Goal: Information Seeking & Learning: Learn about a topic

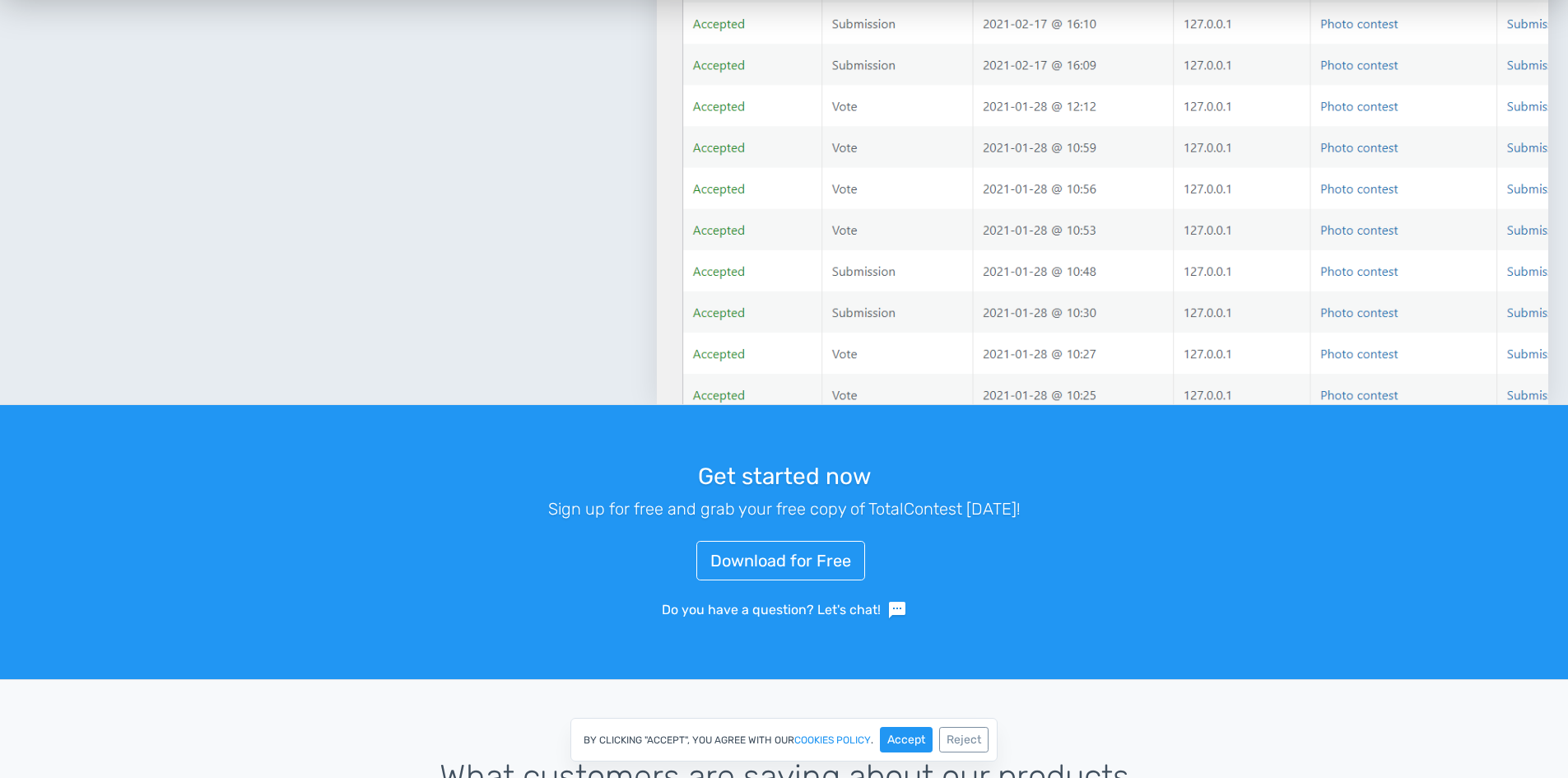
scroll to position [2565, 0]
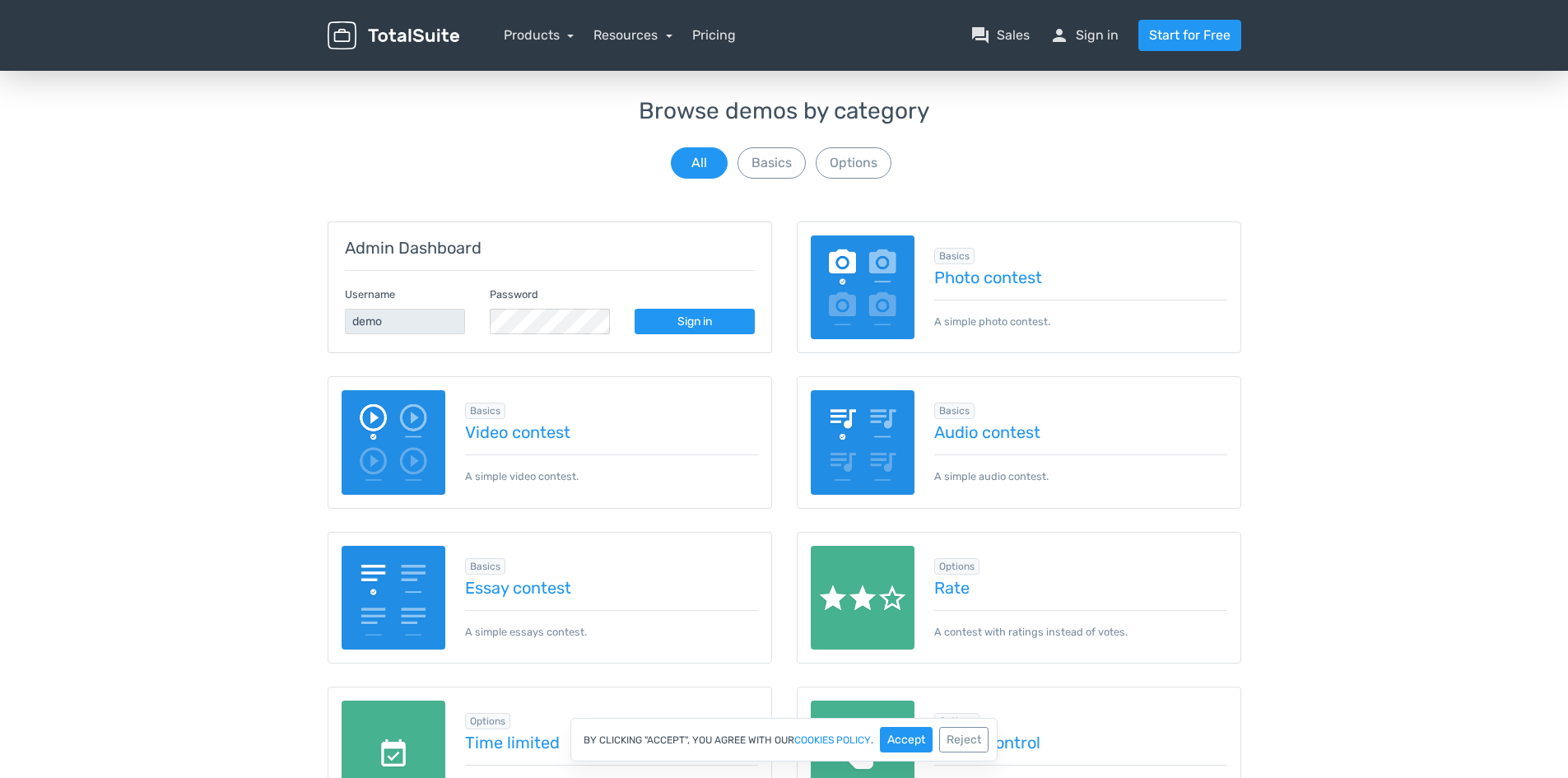
scroll to position [68, 0]
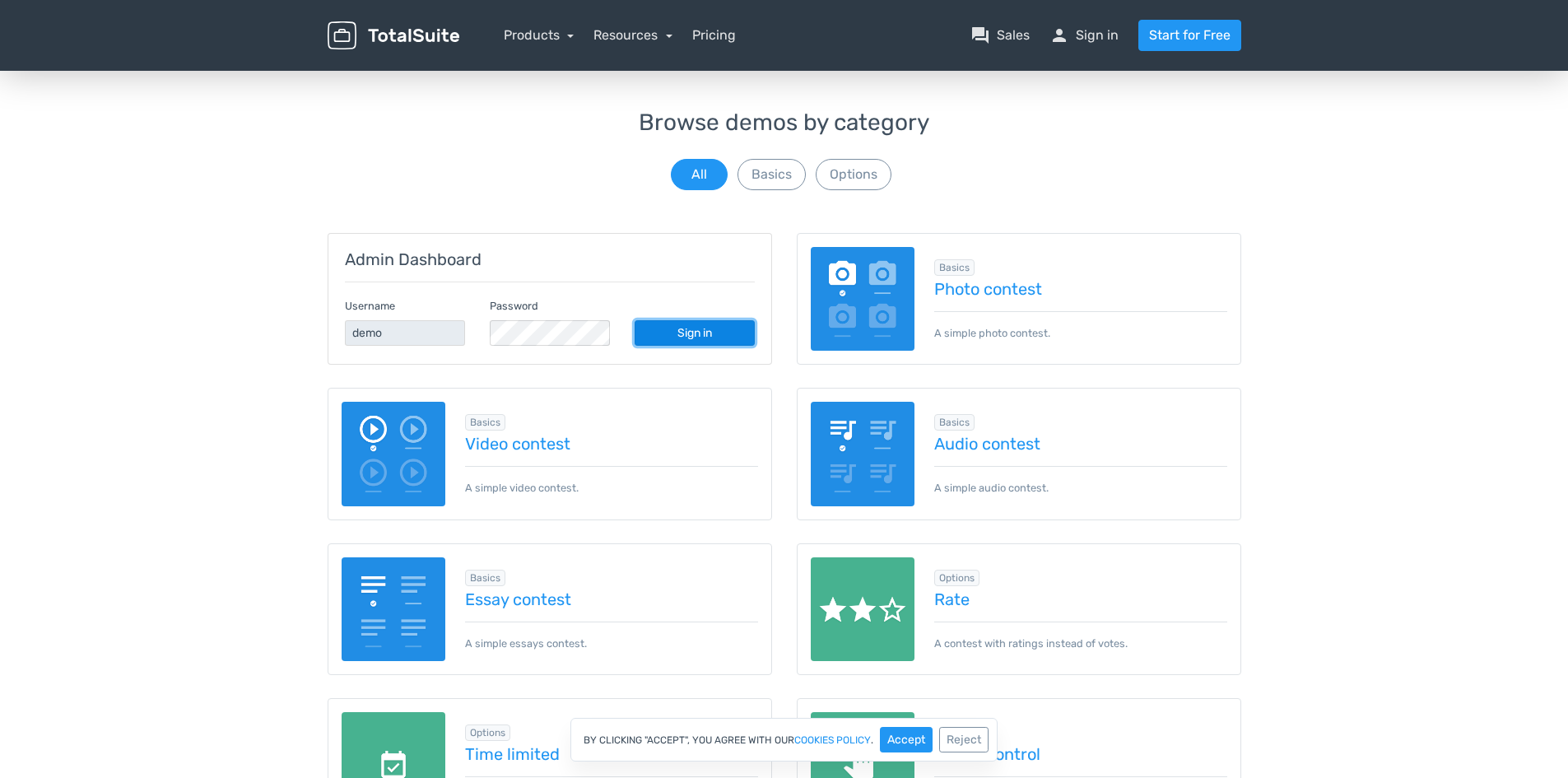
click at [701, 338] on link "Sign in" at bounding box center [695, 333] width 120 height 26
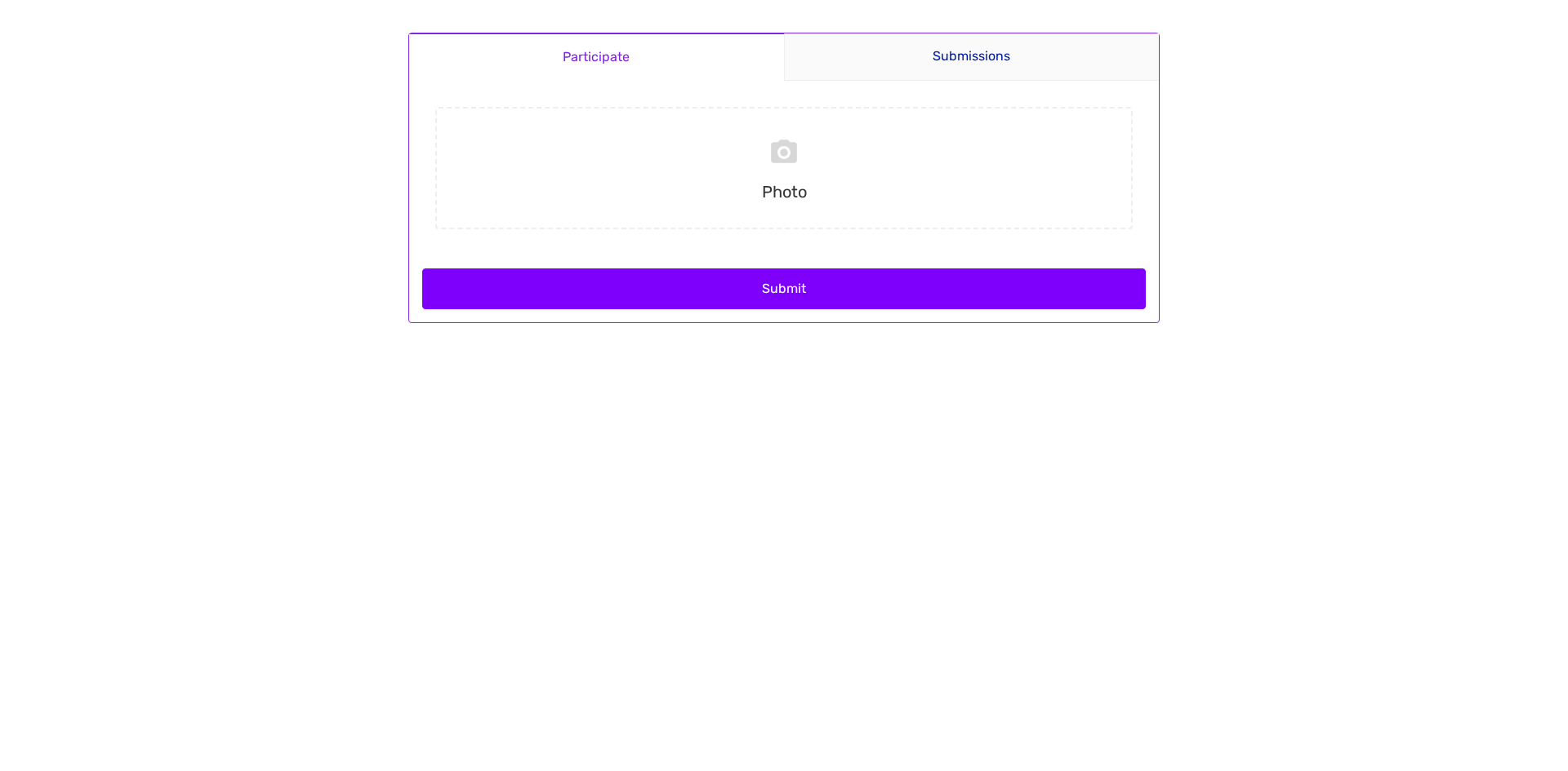
click at [560, 293] on button "Submit" at bounding box center [784, 289] width 724 height 41
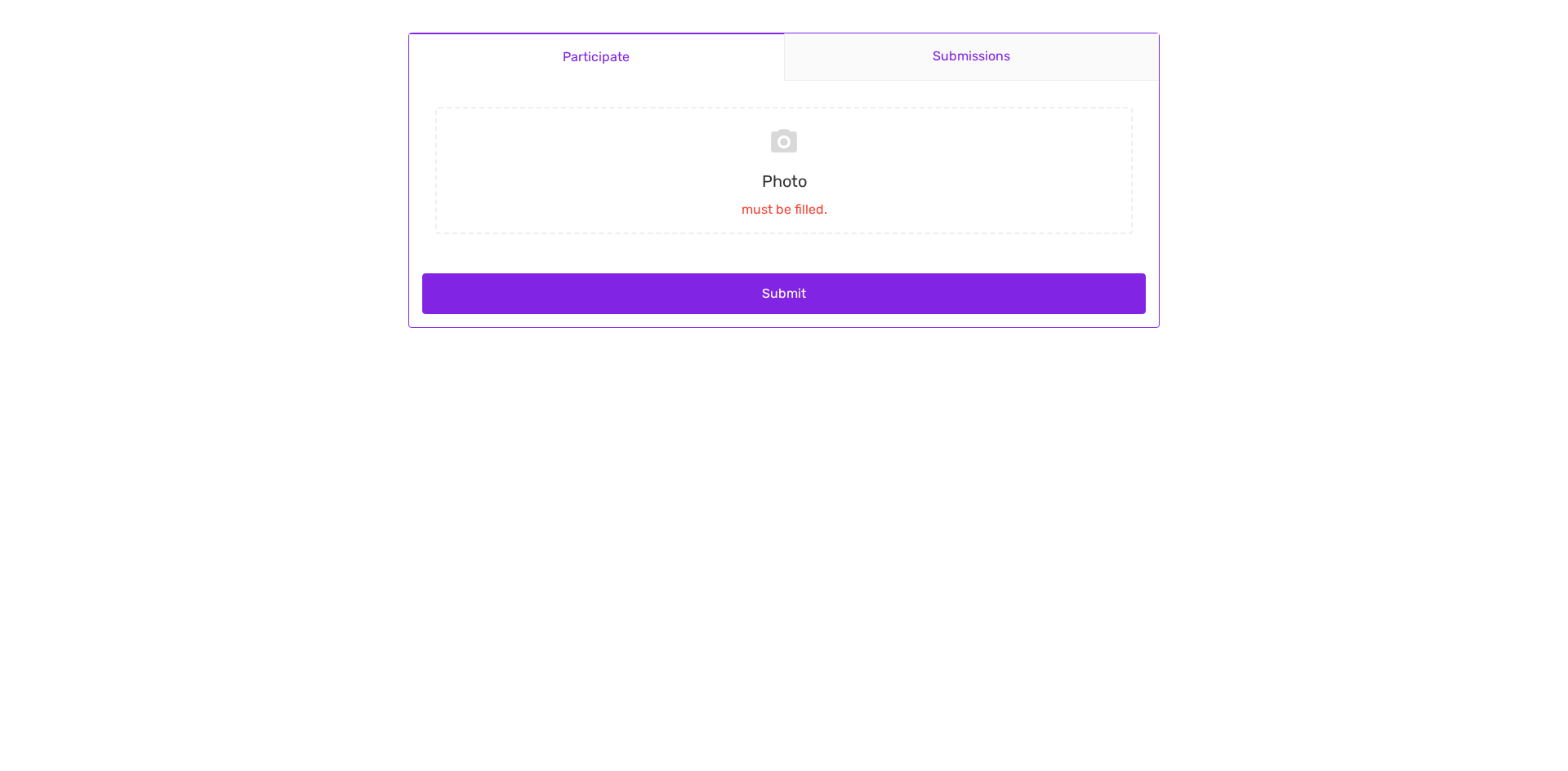
click at [966, 64] on link "Submissions" at bounding box center [971, 57] width 375 height 48
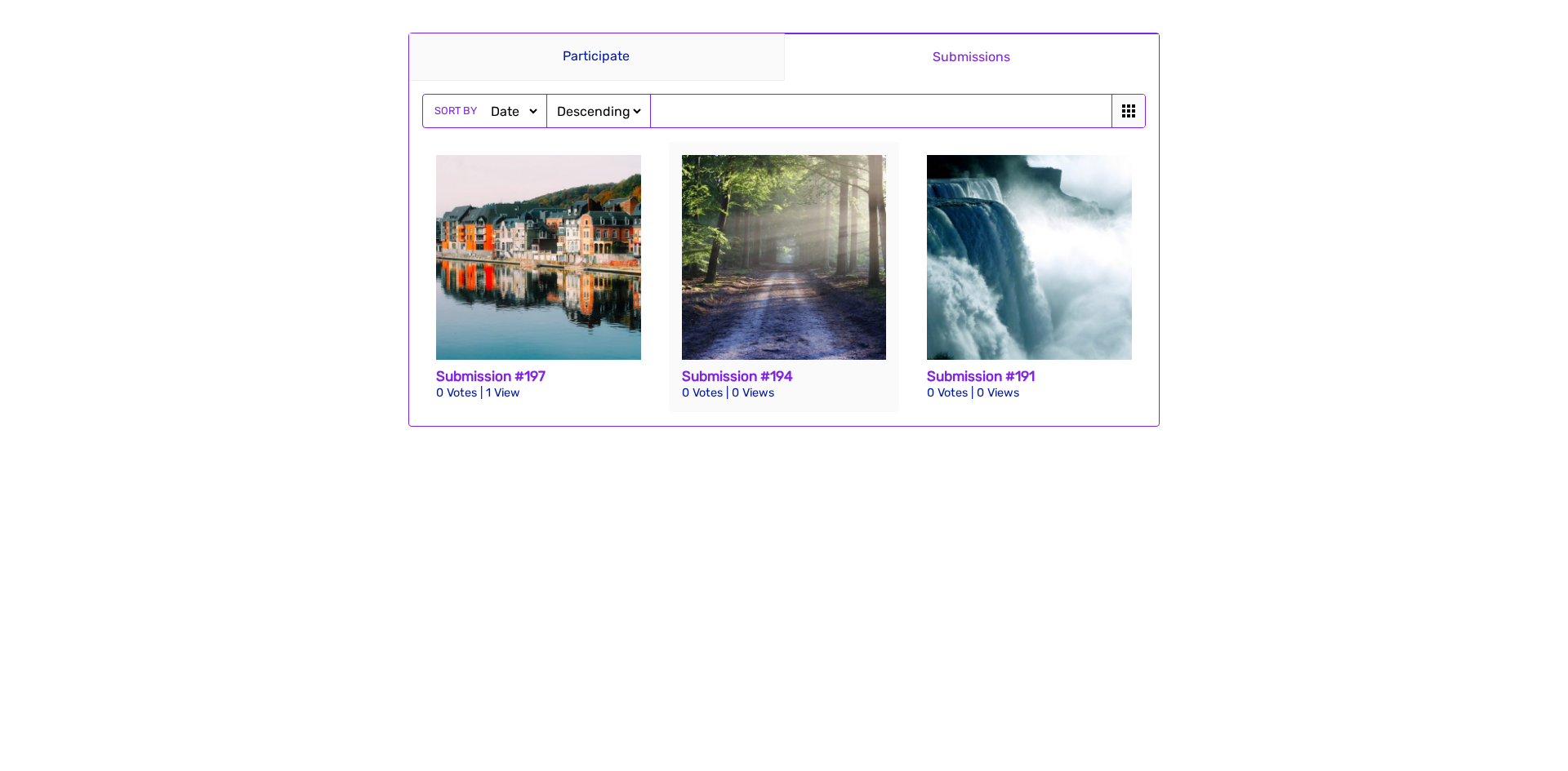
click at [836, 242] on img at bounding box center [784, 257] width 205 height 205
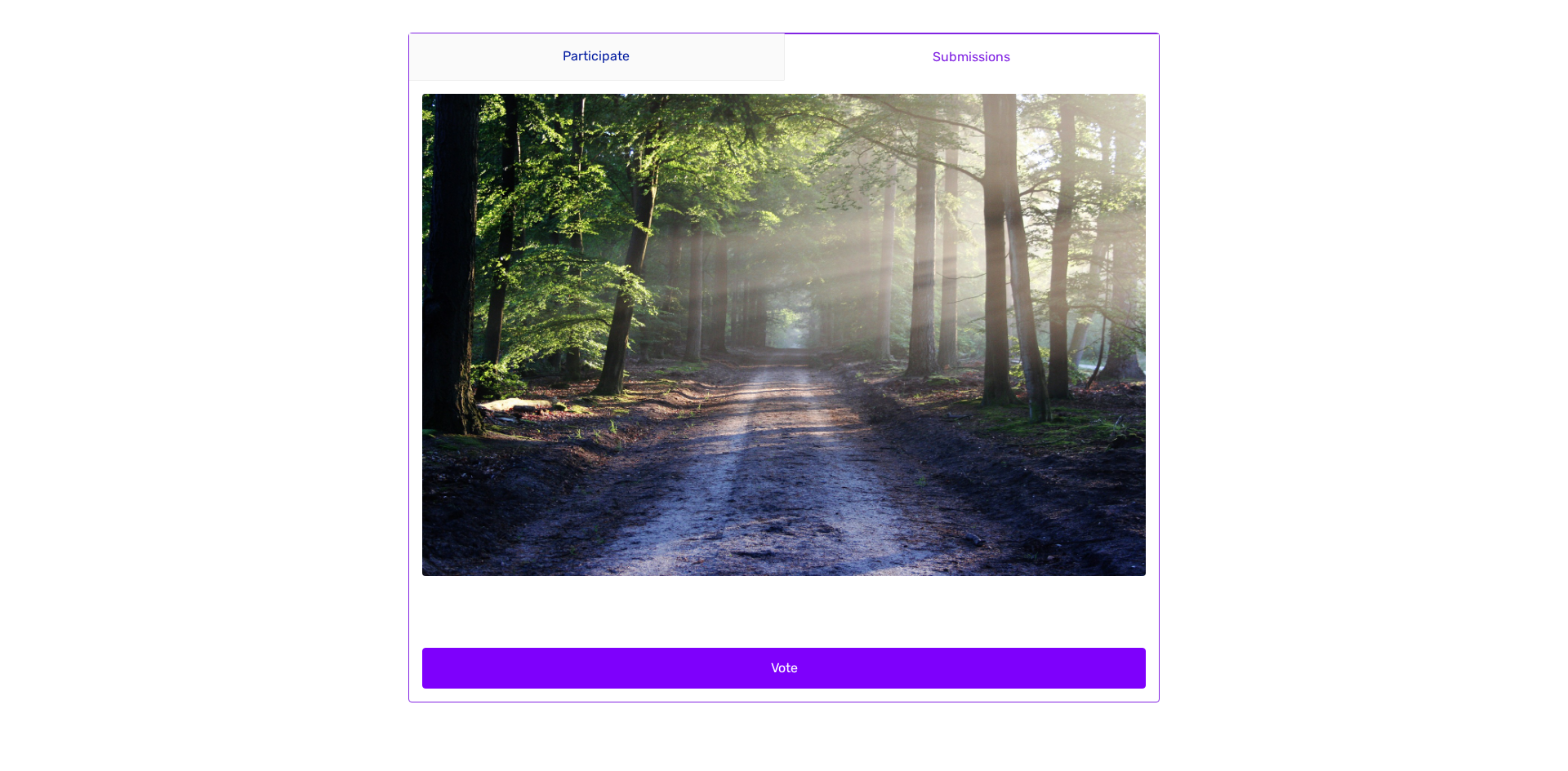
click at [858, 675] on button "Vote" at bounding box center [784, 669] width 724 height 41
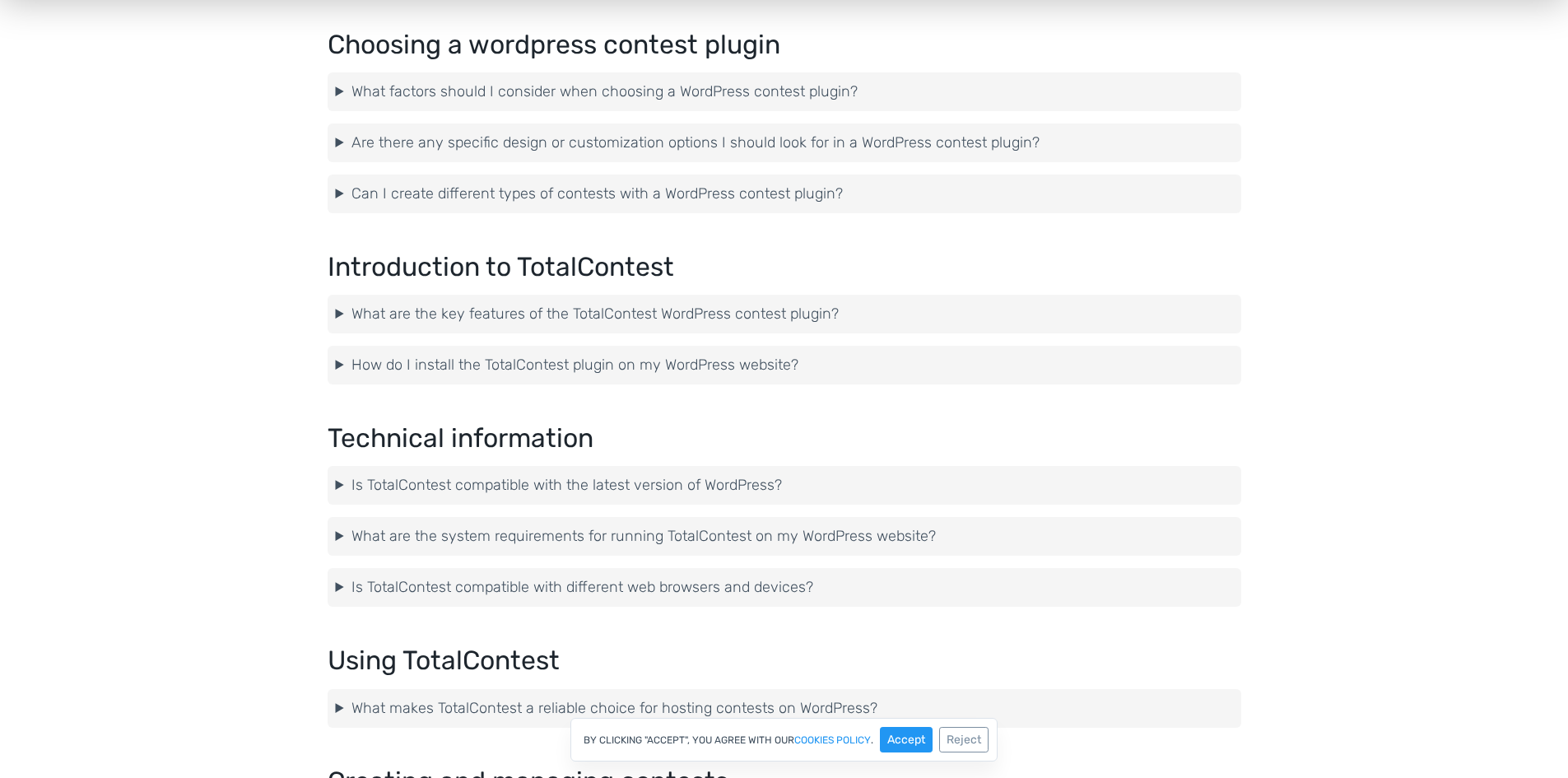
scroll to position [494, 0]
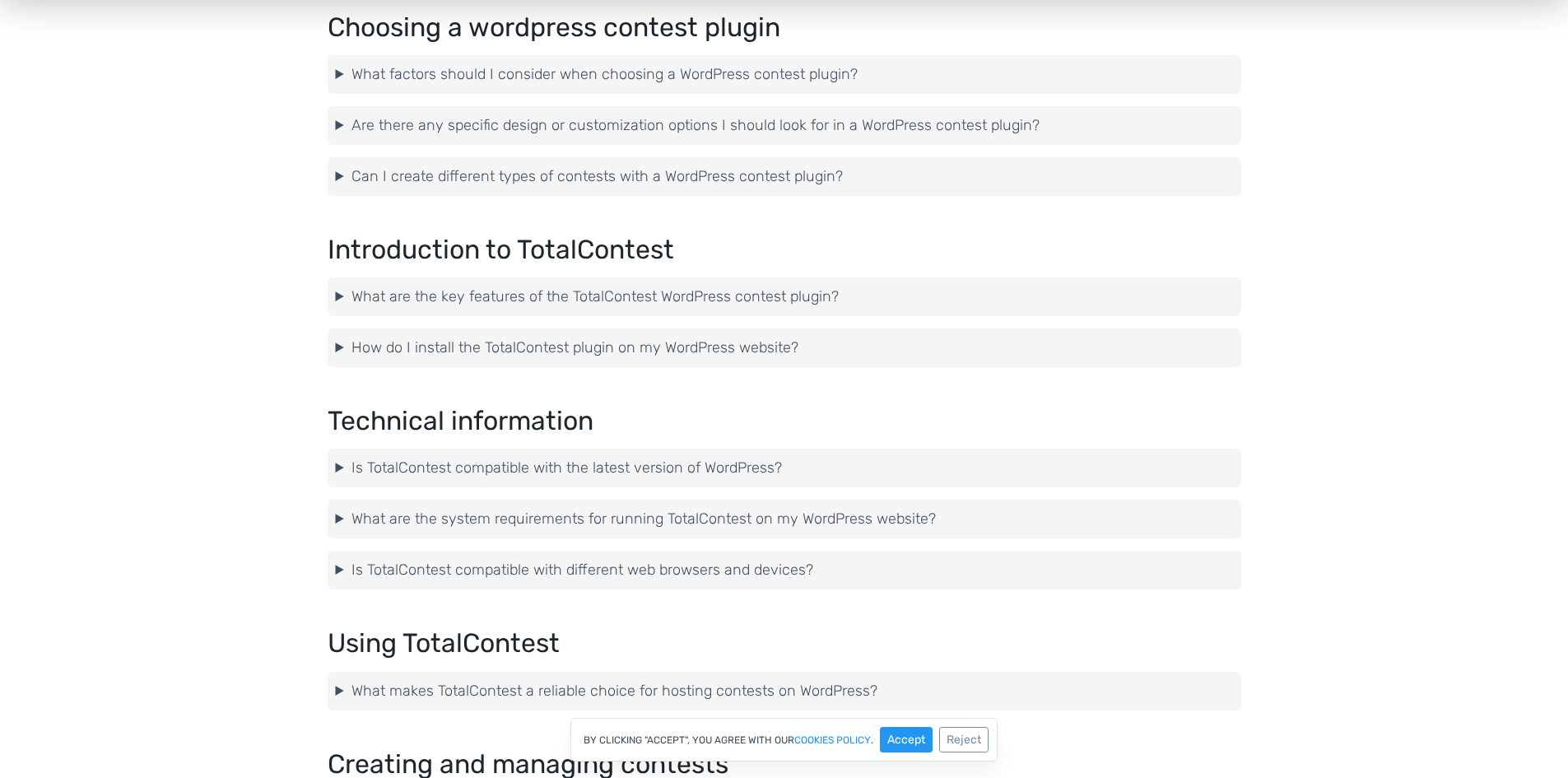
click at [783, 307] on summary "What are the key features of the TotalContest WordPress contest plugin?" at bounding box center [784, 297] width 898 height 23
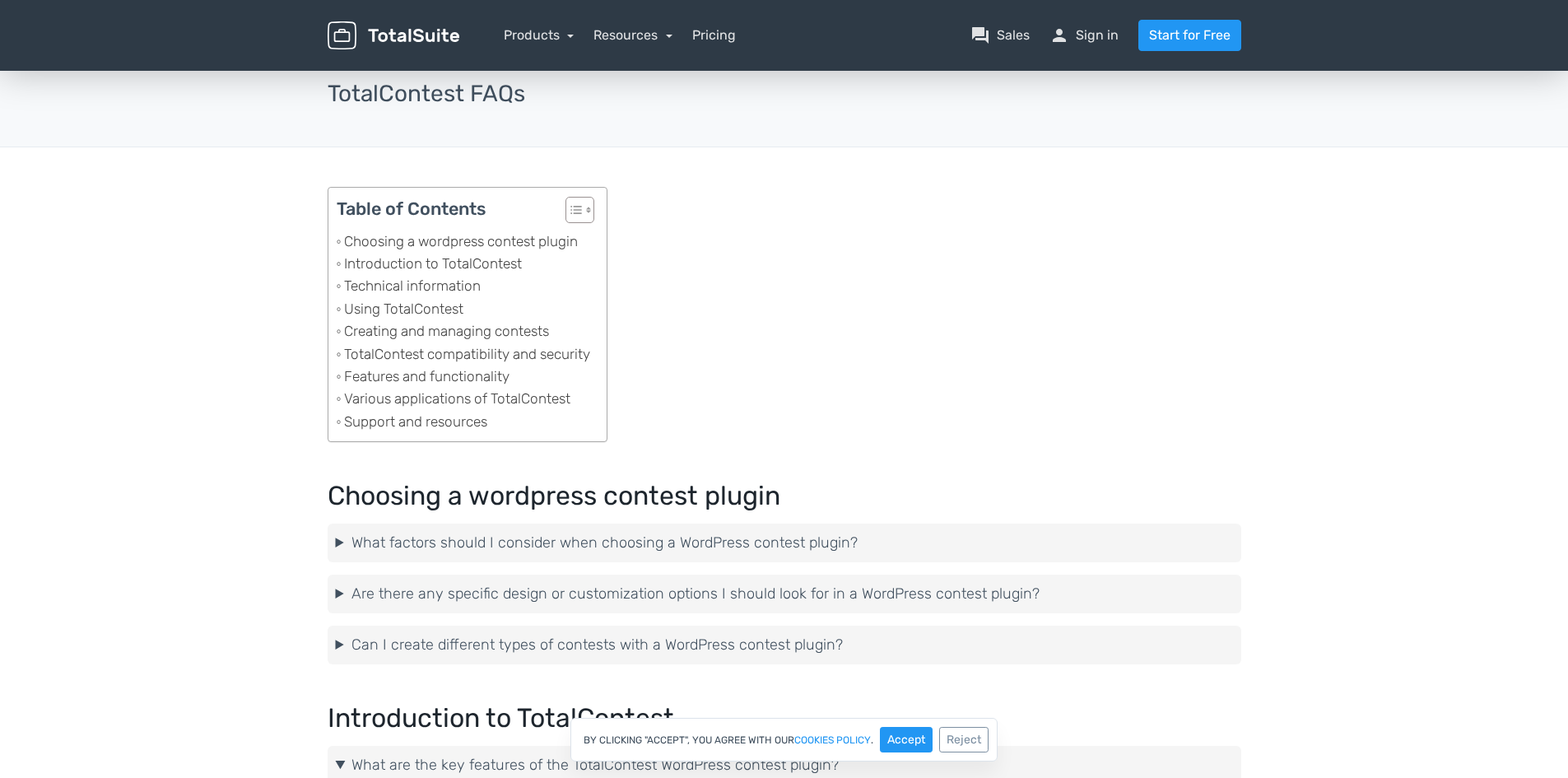
scroll to position [0, 0]
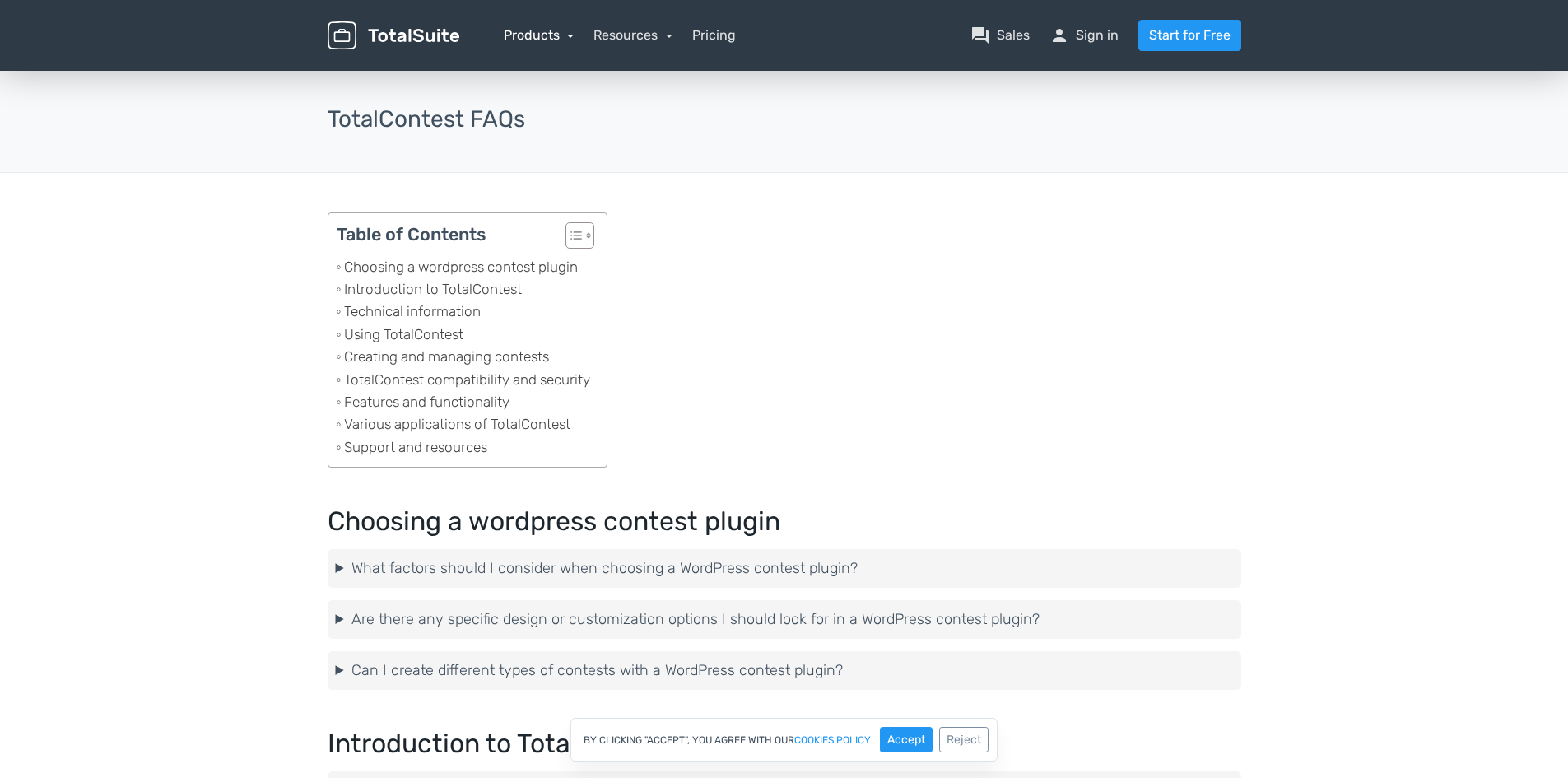
click at [556, 32] on link "Products" at bounding box center [539, 35] width 71 height 16
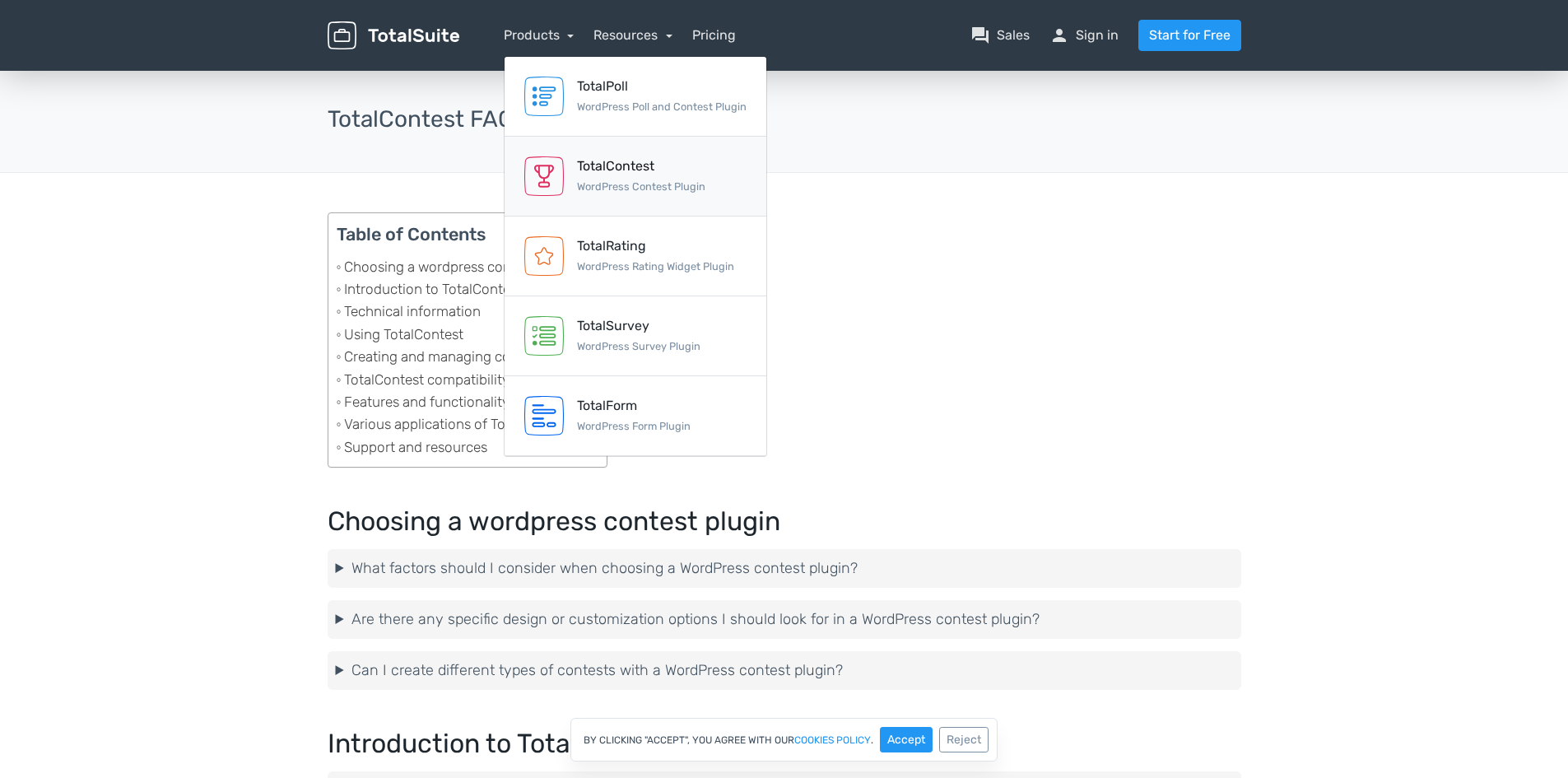
click at [617, 164] on div "TotalContest" at bounding box center [641, 166] width 129 height 20
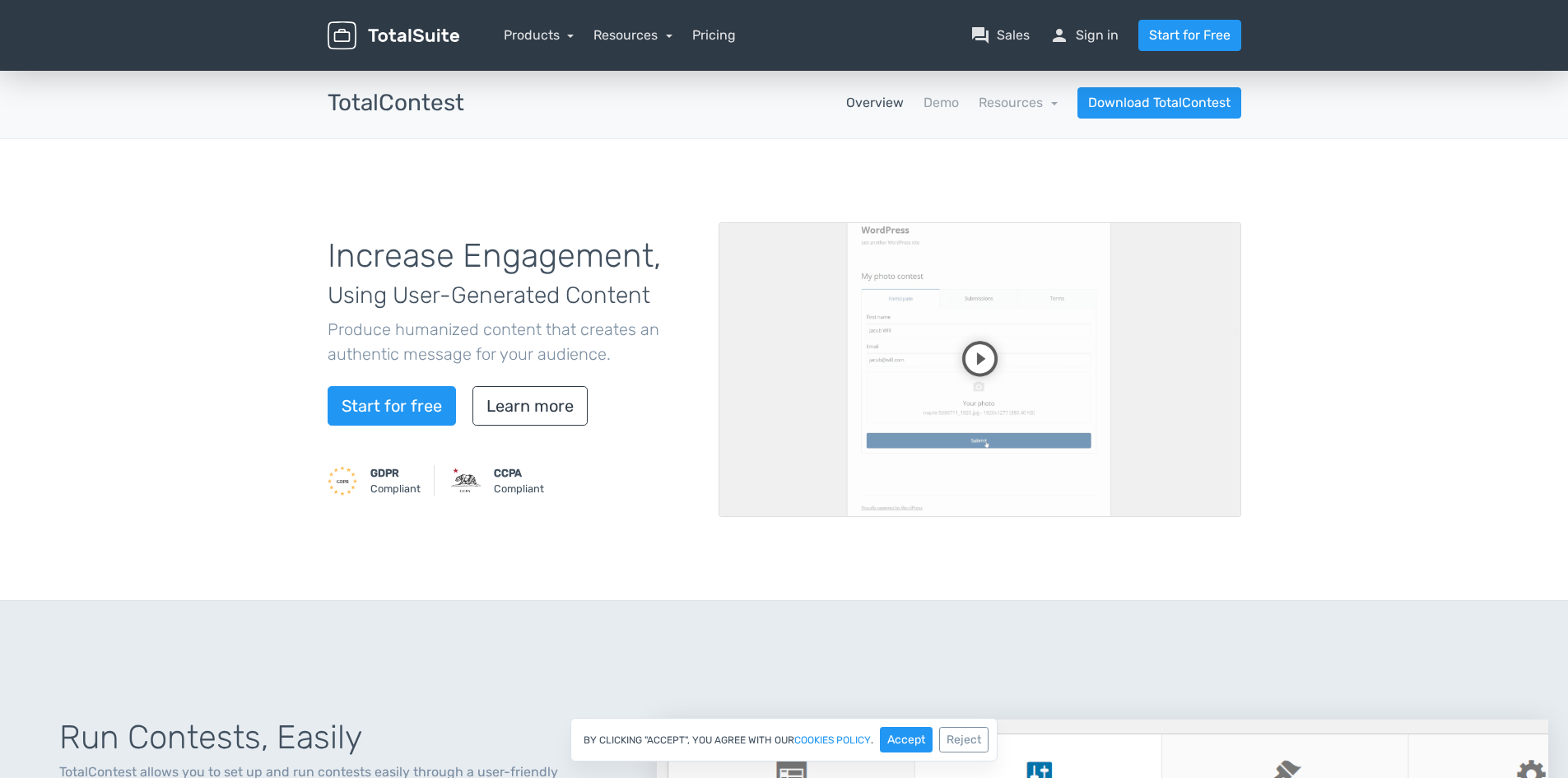
click at [989, 337] on video at bounding box center [980, 370] width 523 height 295
